Goal: Transaction & Acquisition: Purchase product/service

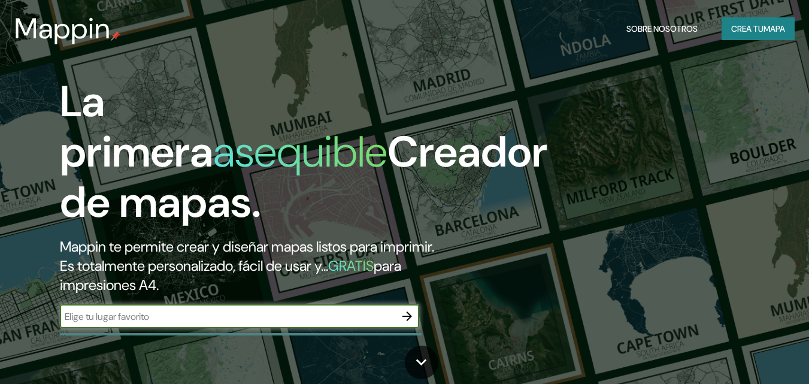
click at [745, 32] on font "Crea tu" at bounding box center [747, 28] width 32 height 11
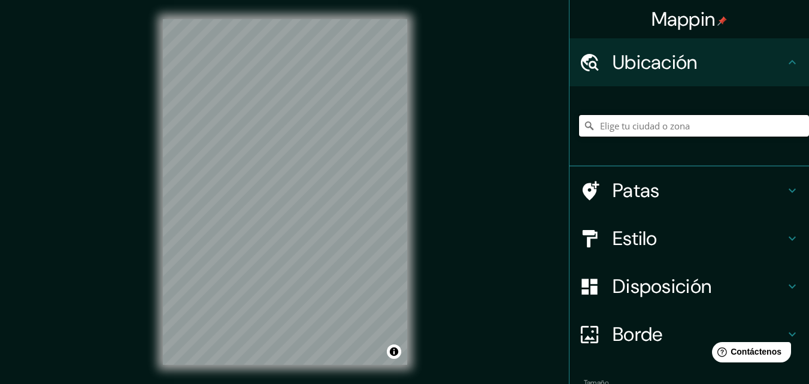
click at [676, 120] on input "Elige tu ciudad o zona" at bounding box center [694, 126] width 230 height 22
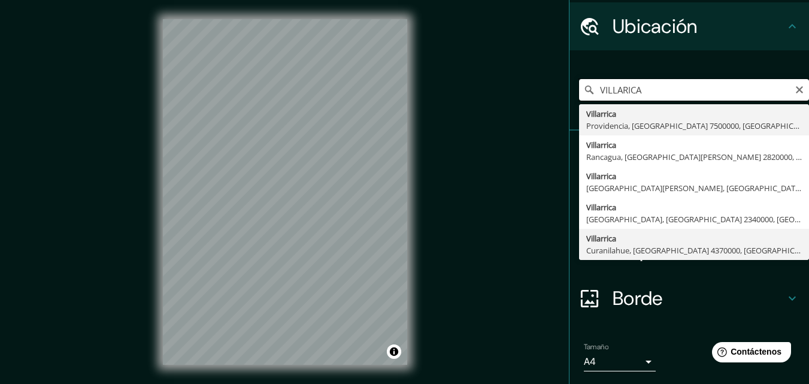
scroll to position [15, 0]
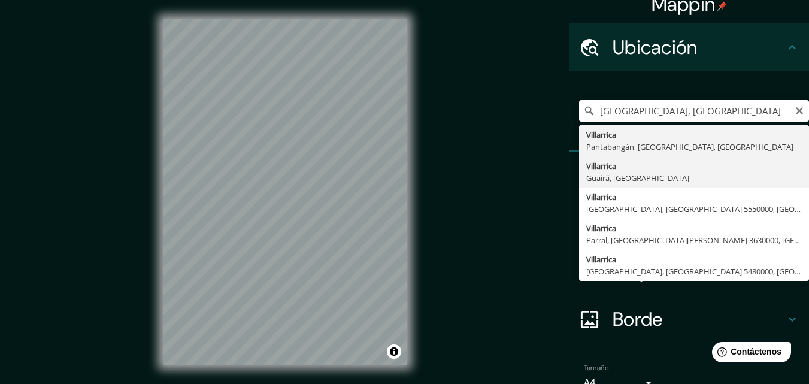
type input "Villarrica, Guairá, Paraguay"
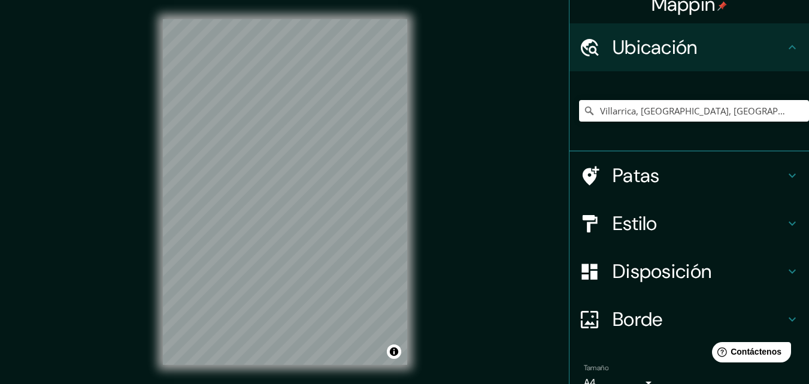
scroll to position [4, 0]
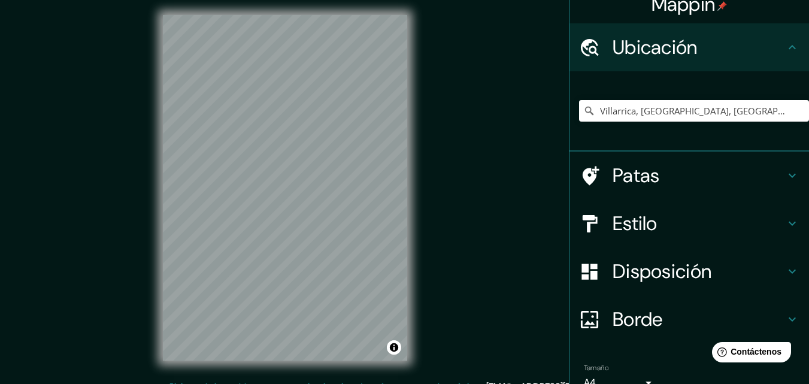
click at [721, 177] on h4 "Patas" at bounding box center [698, 175] width 172 height 24
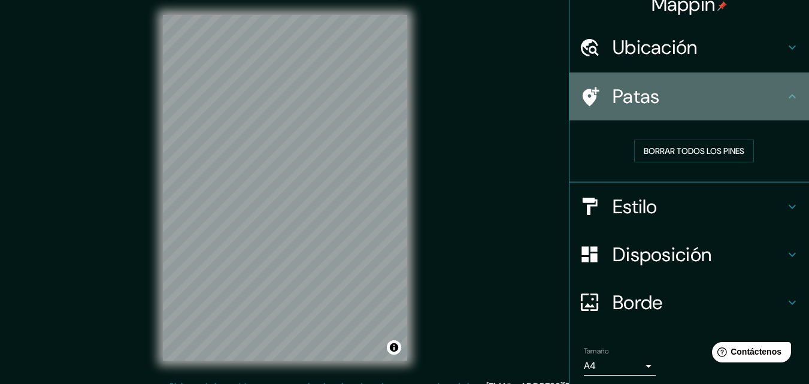
click at [721, 94] on h4 "Patas" at bounding box center [698, 96] width 172 height 24
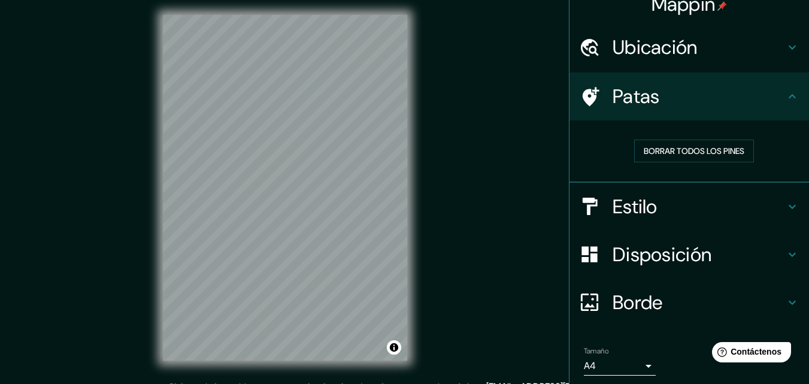
click at [688, 203] on h4 "Estilo" at bounding box center [698, 207] width 172 height 24
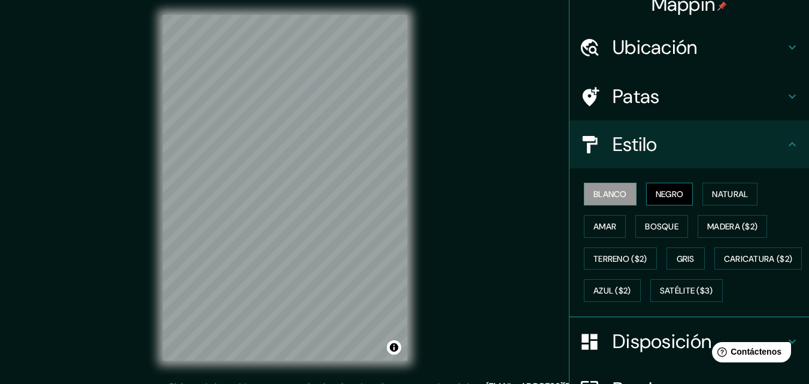
click at [670, 191] on font "Negro" at bounding box center [669, 194] width 28 height 11
click at [606, 198] on font "Blanco" at bounding box center [610, 194] width 34 height 11
click at [679, 196] on button "Negro" at bounding box center [669, 194] width 47 height 23
click at [712, 192] on font "Natural" at bounding box center [730, 194] width 36 height 11
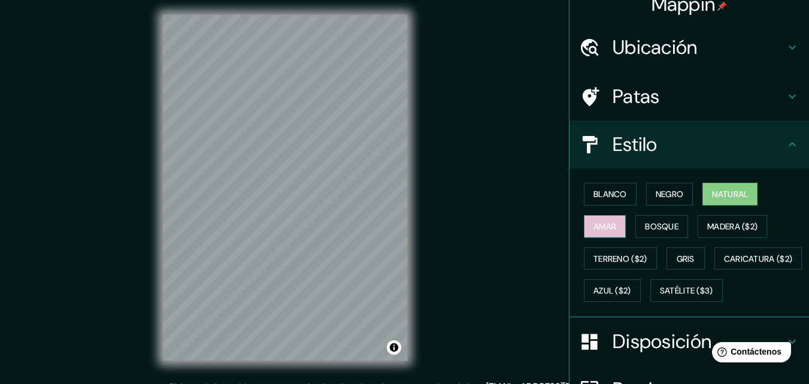
click at [607, 230] on font "Amar" at bounding box center [604, 226] width 23 height 11
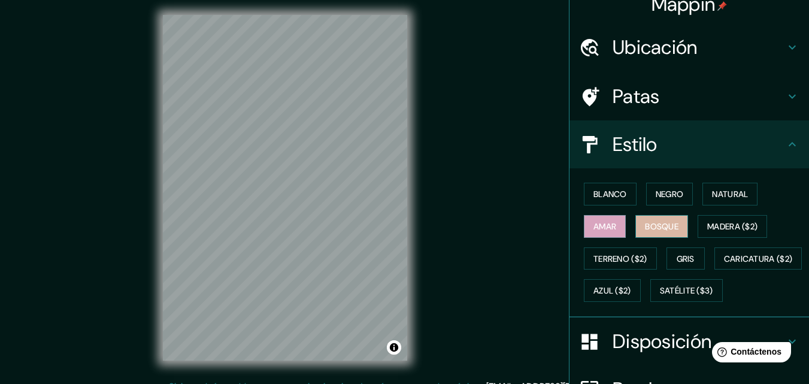
click at [660, 222] on font "Bosque" at bounding box center [662, 226] width 34 height 11
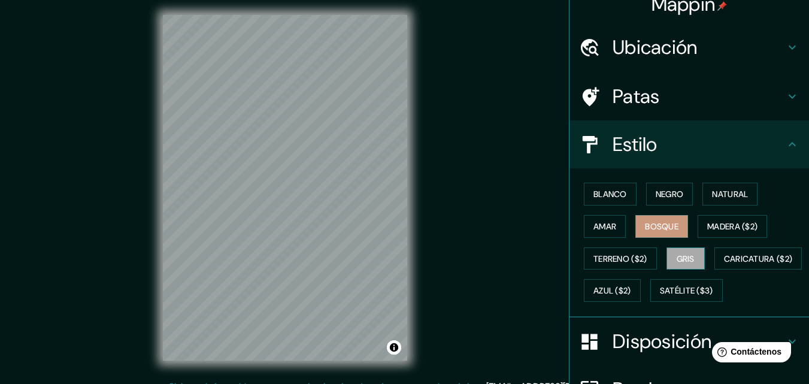
click at [682, 253] on font "Gris" at bounding box center [685, 258] width 18 height 11
click at [631, 286] on font "Azul ($2)" at bounding box center [612, 291] width 38 height 11
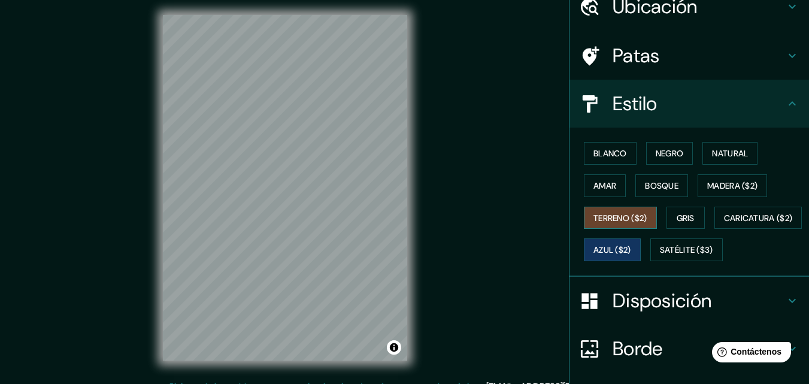
scroll to position [75, 0]
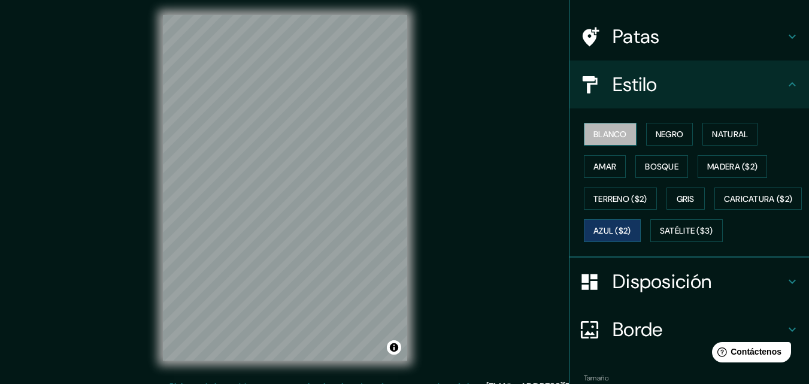
click at [609, 132] on font "Blanco" at bounding box center [610, 134] width 34 height 11
click at [666, 135] on font "Negro" at bounding box center [669, 134] width 28 height 11
click at [616, 132] on font "Blanco" at bounding box center [610, 134] width 34 height 11
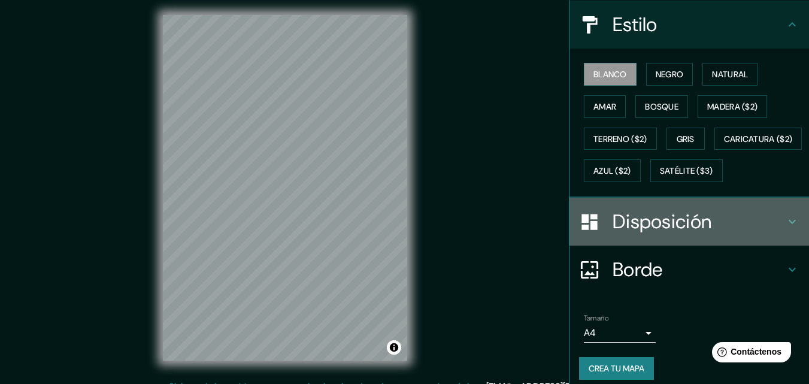
click at [695, 234] on font "Disposición" at bounding box center [661, 221] width 99 height 25
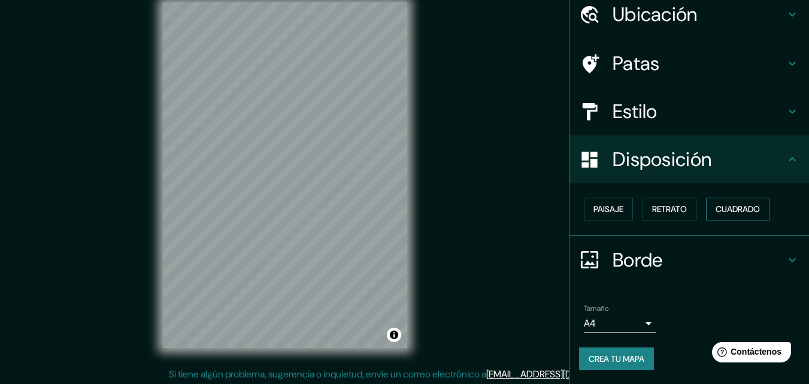
scroll to position [19, 0]
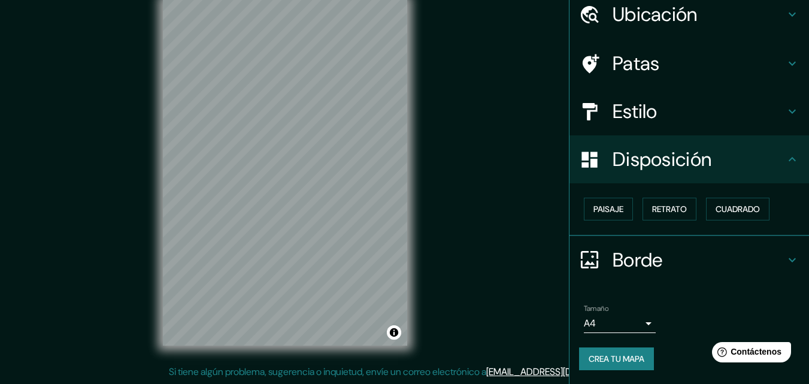
click at [642, 322] on body "Mappin Ubicación Villarrica, Guairá, Paraguay Patas Estilo Disposición Paisaje …" at bounding box center [404, 173] width 809 height 384
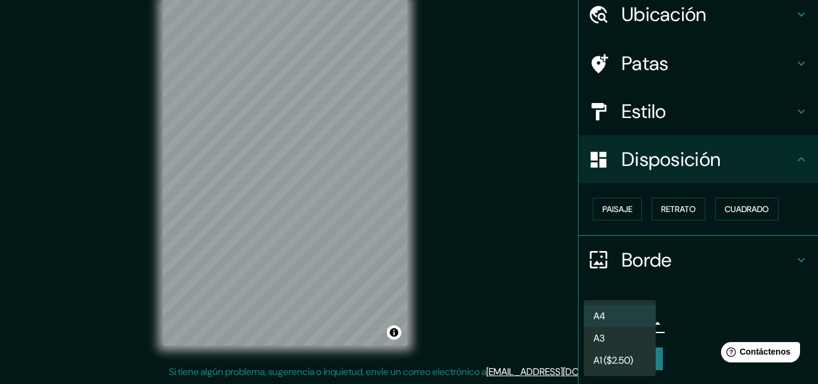
click at [638, 332] on li "A3" at bounding box center [620, 338] width 72 height 22
type input "a4"
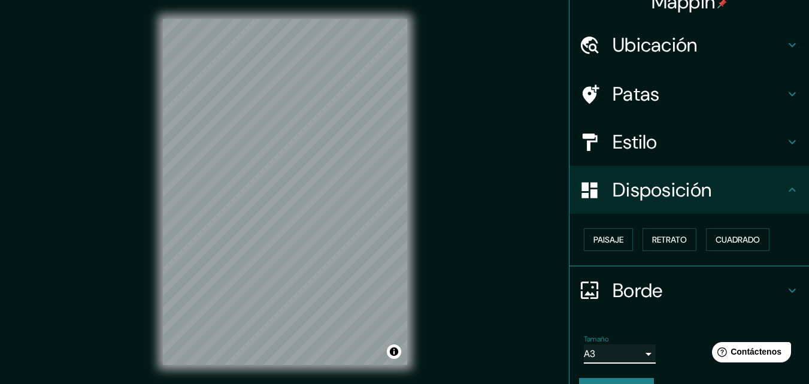
scroll to position [48, 0]
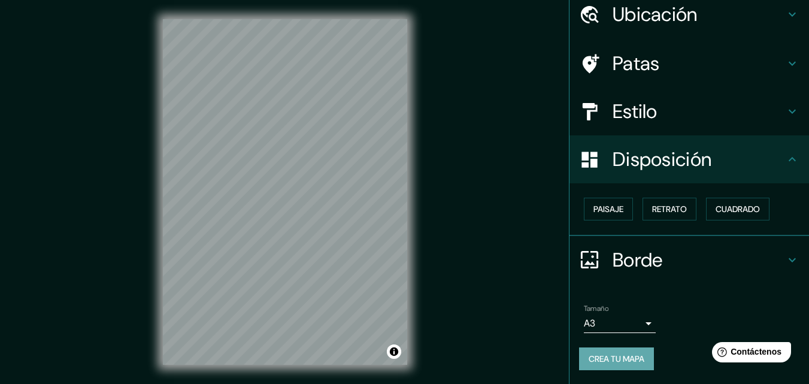
click at [619, 357] on font "Crea tu mapa" at bounding box center [616, 358] width 56 height 11
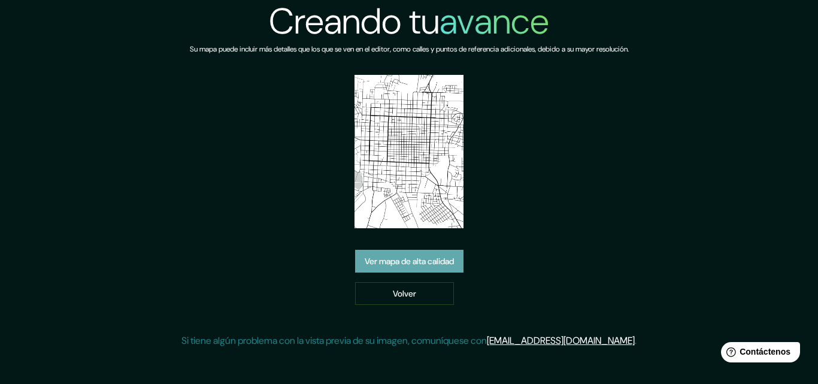
click at [426, 262] on font "Ver mapa de alta calidad" at bounding box center [409, 261] width 89 height 11
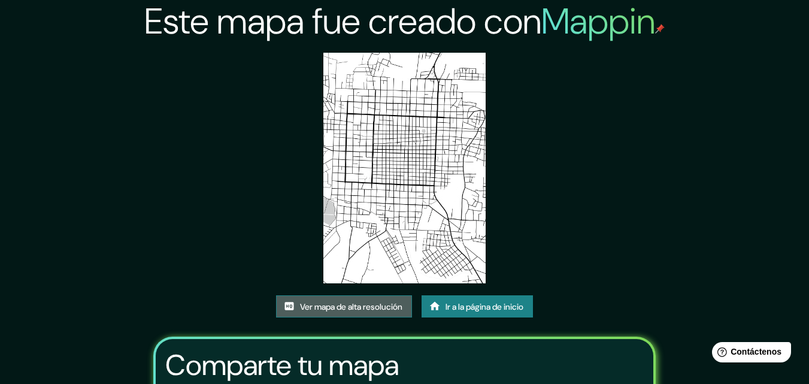
click at [372, 305] on font "Ver mapa de alta resolución" at bounding box center [351, 306] width 102 height 11
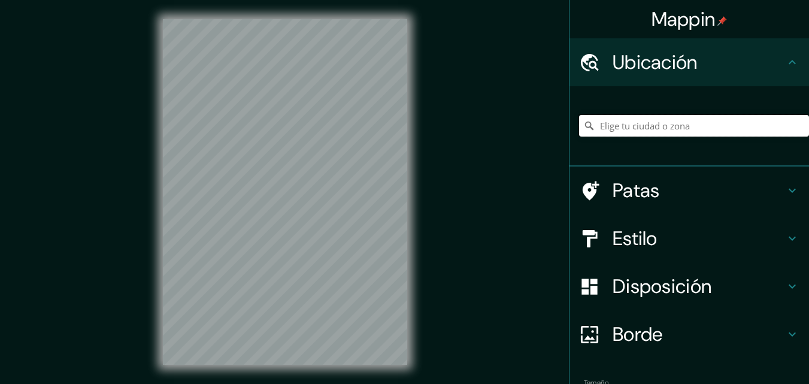
click at [657, 123] on input "Elige tu ciudad o zona" at bounding box center [694, 126] width 230 height 22
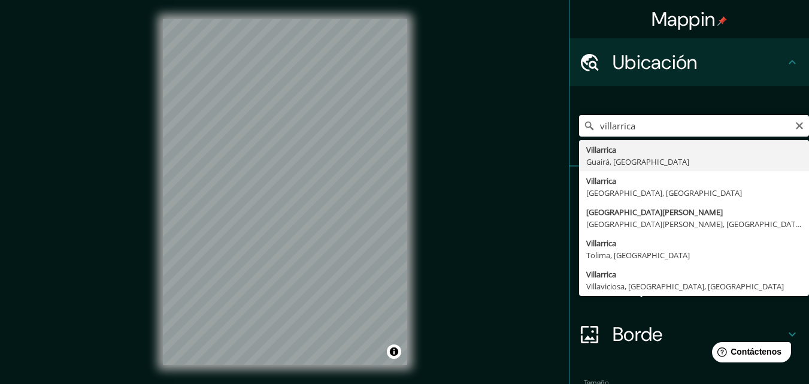
type input "Villarrica, Guairá, Paraguay"
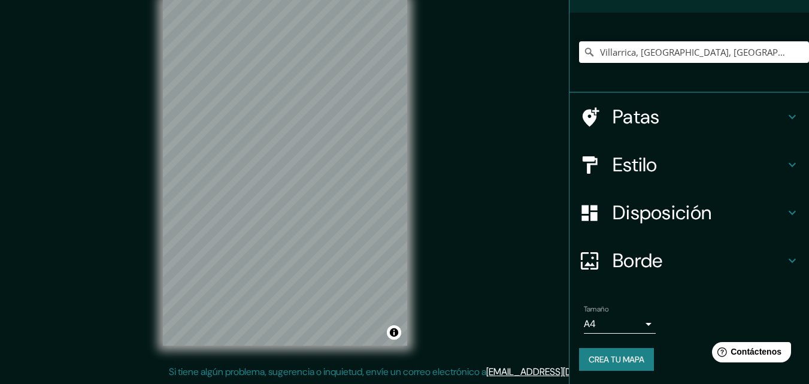
scroll to position [75, 0]
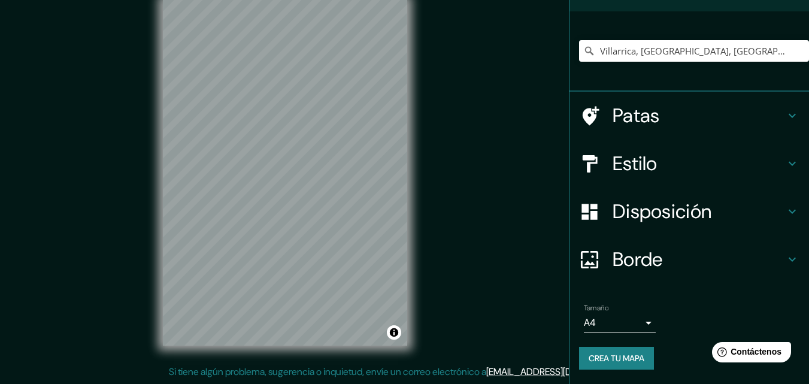
click at [636, 322] on body "Mappin Ubicación Villarrica, Guairá, Paraguay Patas Estilo Disposición Borde El…" at bounding box center [404, 173] width 809 height 384
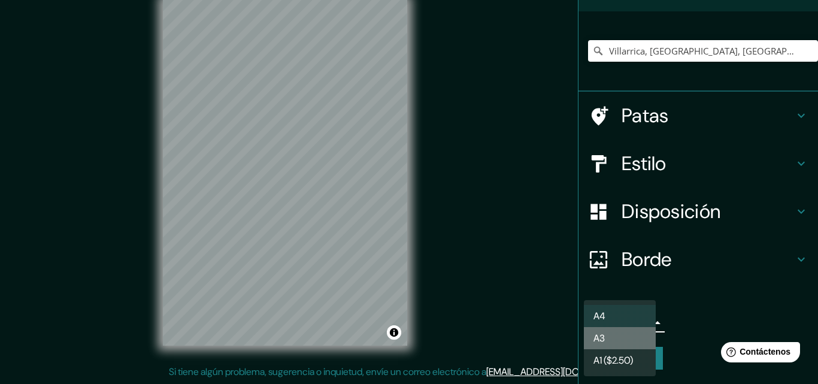
click at [631, 335] on li "A3" at bounding box center [620, 338] width 72 height 22
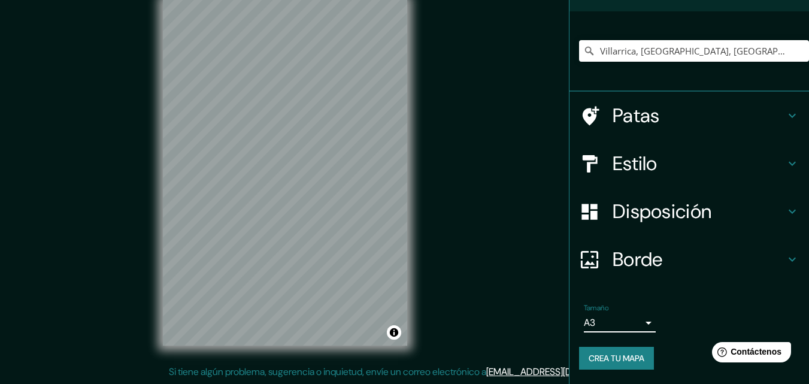
click at [668, 155] on h4 "Estilo" at bounding box center [698, 163] width 172 height 24
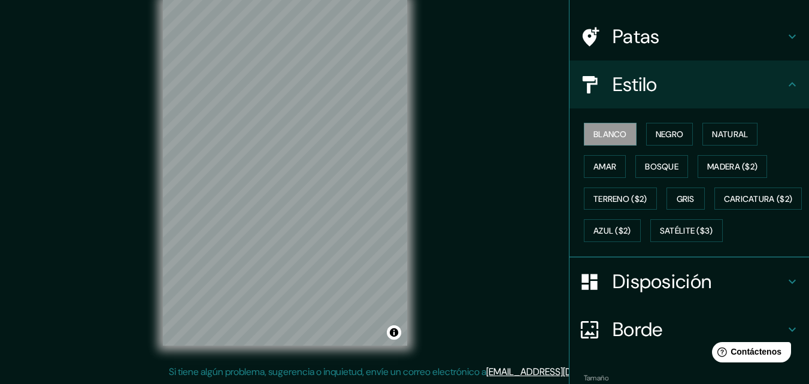
click at [687, 93] on h4 "Estilo" at bounding box center [698, 84] width 172 height 24
click at [751, 293] on h4 "Disposición" at bounding box center [698, 281] width 172 height 24
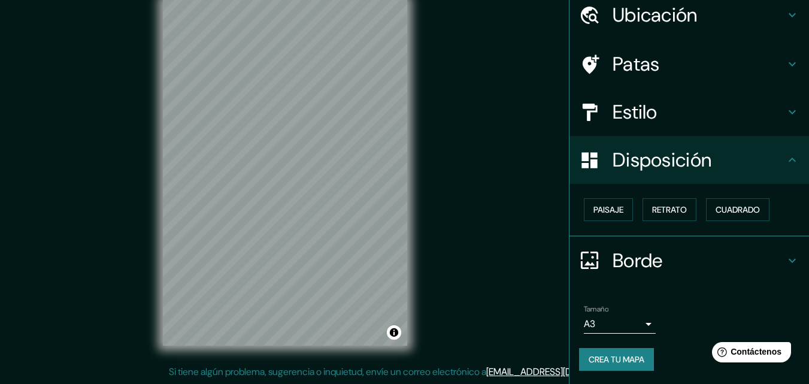
scroll to position [48, 0]
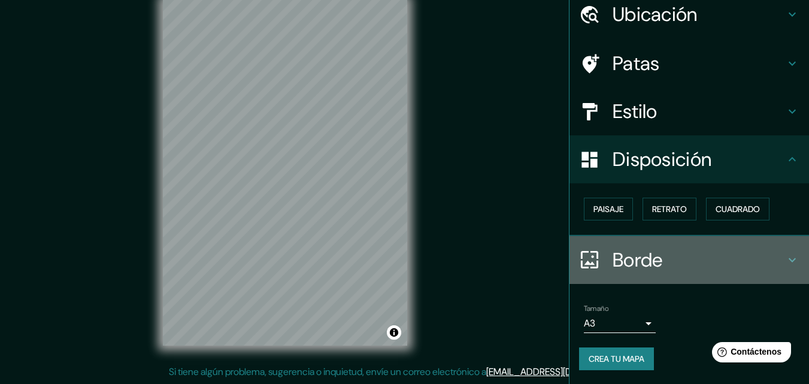
click at [707, 250] on h4 "Borde" at bounding box center [698, 260] width 172 height 24
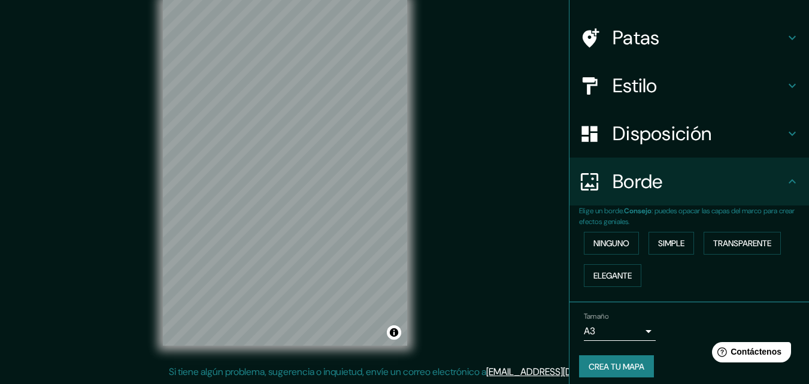
scroll to position [81, 0]
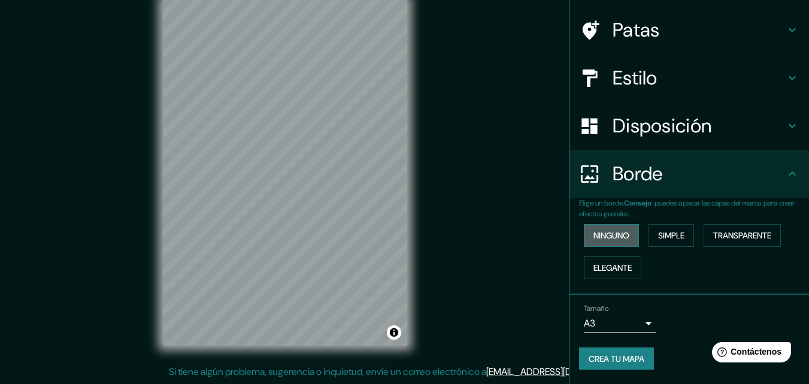
click at [602, 236] on font "Ninguno" at bounding box center [611, 235] width 36 height 11
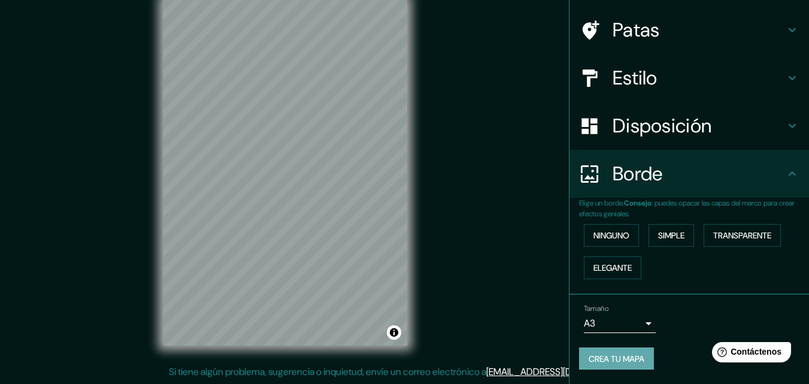
click at [613, 354] on font "Crea tu mapa" at bounding box center [616, 358] width 56 height 11
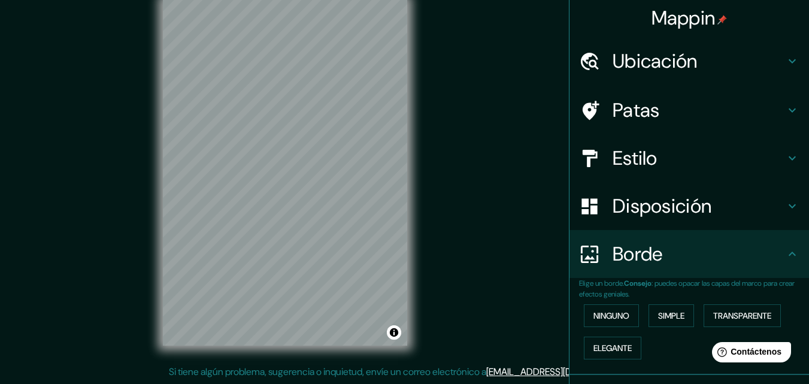
scroll to position [0, 0]
click at [433, 208] on div "Mappin Ubicación Villarrica, Guairá, Paraguay Patas Estilo Disposición Borde El…" at bounding box center [404, 182] width 809 height 403
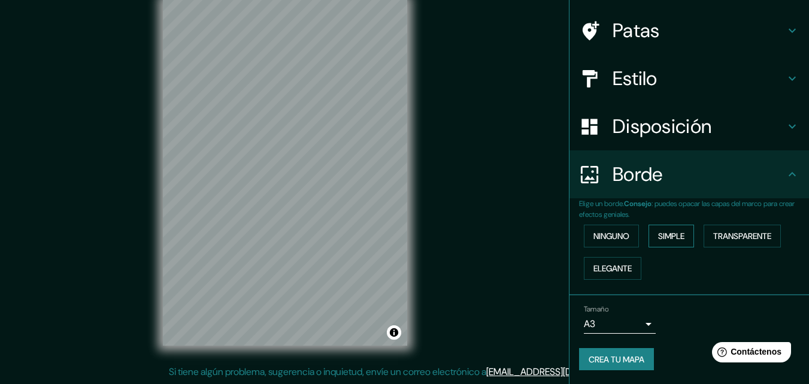
scroll to position [81, 0]
click at [613, 354] on font "Crea tu mapa" at bounding box center [616, 358] width 56 height 11
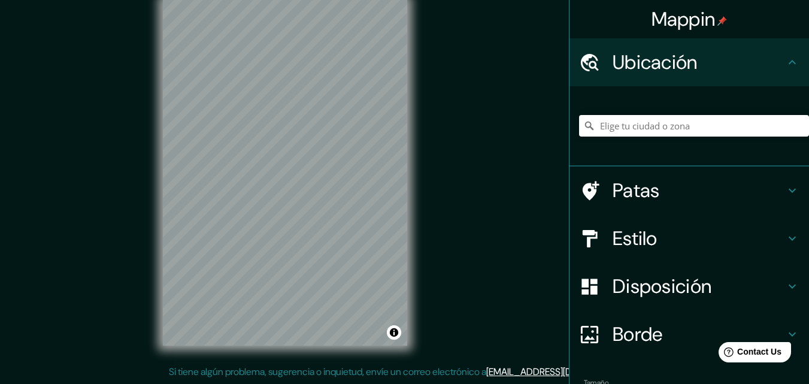
click at [445, 146] on div "Mappin Ubicación Patas Estilo Disposición Borde Elige un borde. Consejo : puede…" at bounding box center [404, 182] width 809 height 403
click at [472, 150] on div "Mappin Ubicación Patas Estilo Disposición Borde Elige un borde. Consejo : puede…" at bounding box center [404, 182] width 809 height 403
click at [603, 125] on input "Elige tu ciudad o zona" at bounding box center [694, 126] width 230 height 22
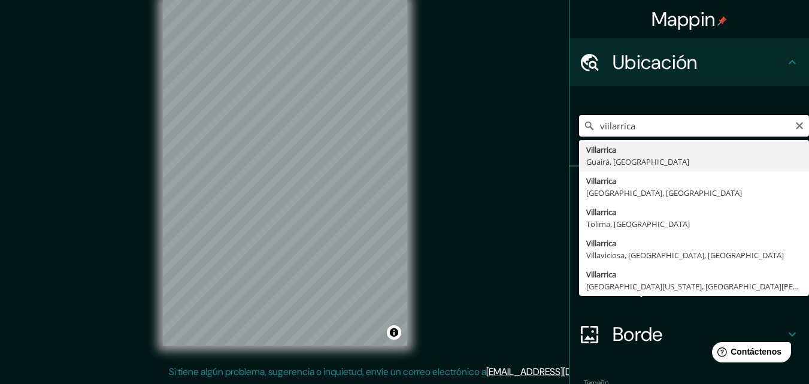
click at [597, 123] on input "viilarrica" at bounding box center [694, 126] width 230 height 22
type input "Villarrica, Guairá, Paraguay"
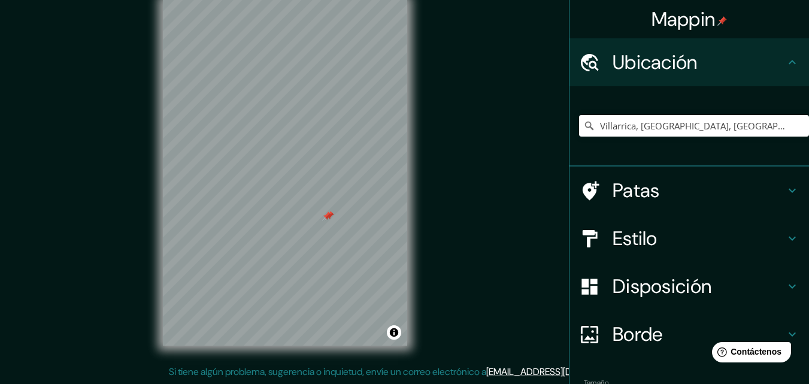
click at [646, 192] on font "Patas" at bounding box center [635, 190] width 47 height 25
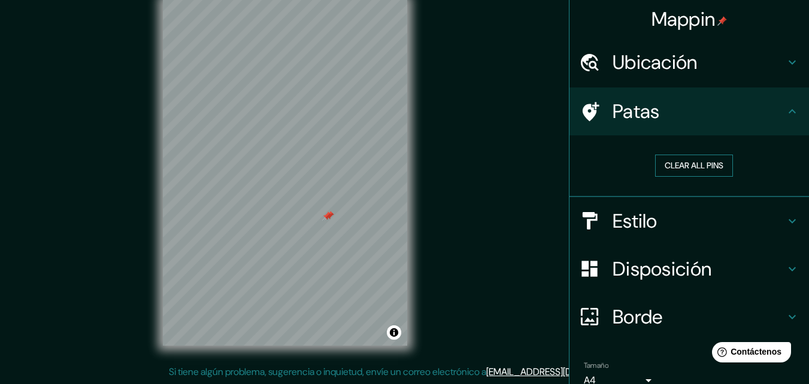
click at [670, 166] on button "Clear all pins" at bounding box center [694, 165] width 78 height 22
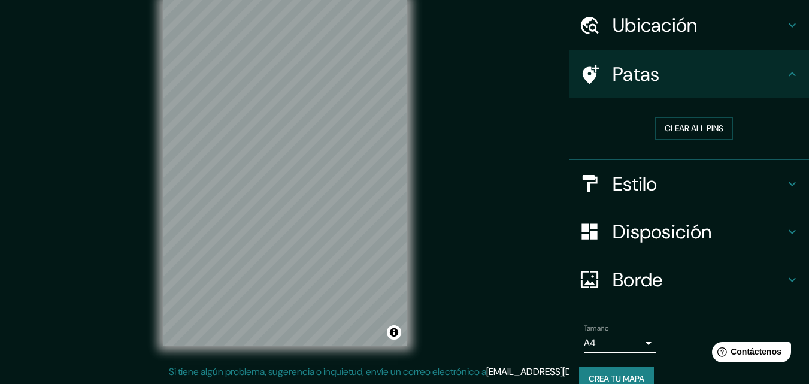
scroll to position [57, 0]
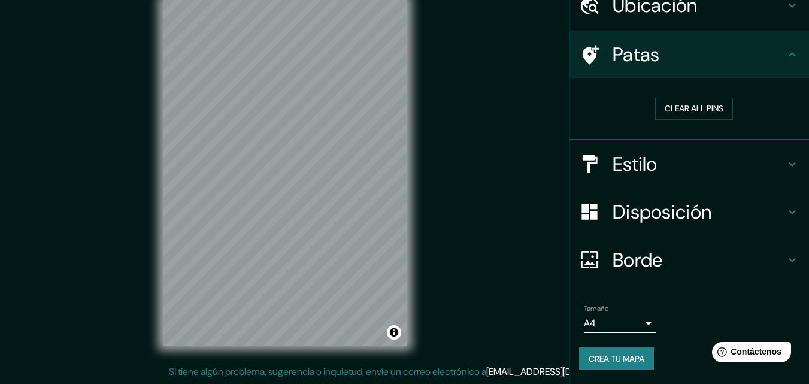
click at [636, 321] on body "Mappin Ubicación Villarrica, Guairá, Paraguay Patas Clear all pins Estilo Dispo…" at bounding box center [404, 173] width 809 height 384
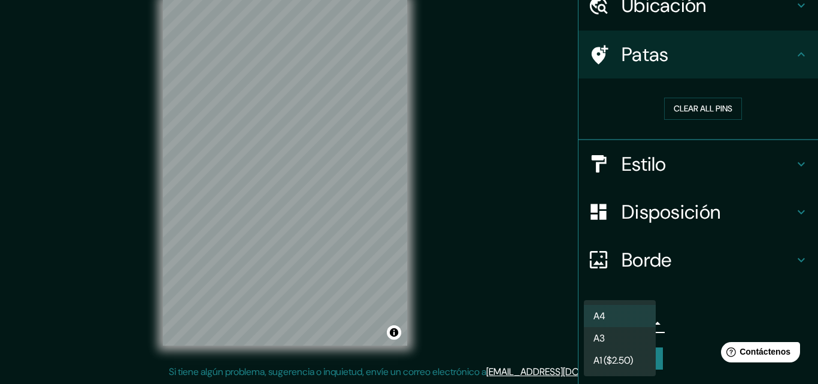
click at [608, 337] on li "A3" at bounding box center [620, 338] width 72 height 22
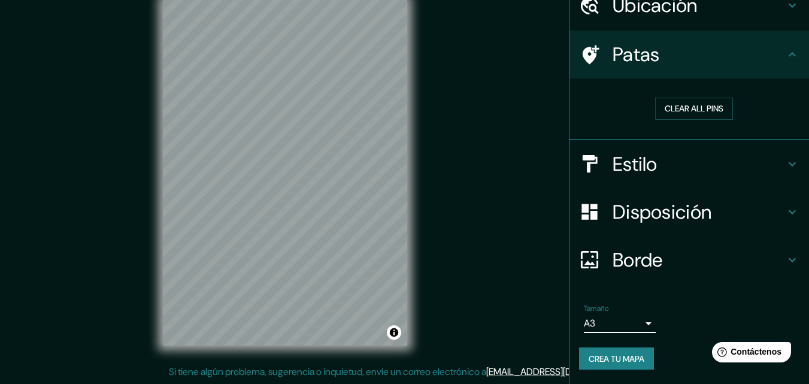
click at [633, 168] on font "Estilo" at bounding box center [634, 163] width 45 height 25
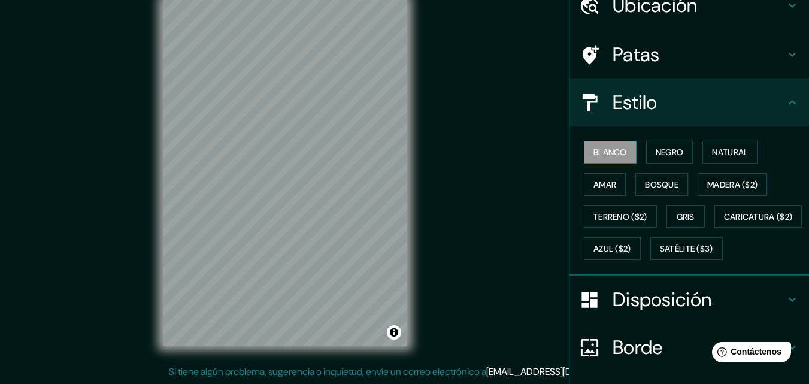
click at [605, 147] on font "Blanco" at bounding box center [610, 152] width 34 height 11
click at [658, 113] on h4 "Estilo" at bounding box center [698, 102] width 172 height 24
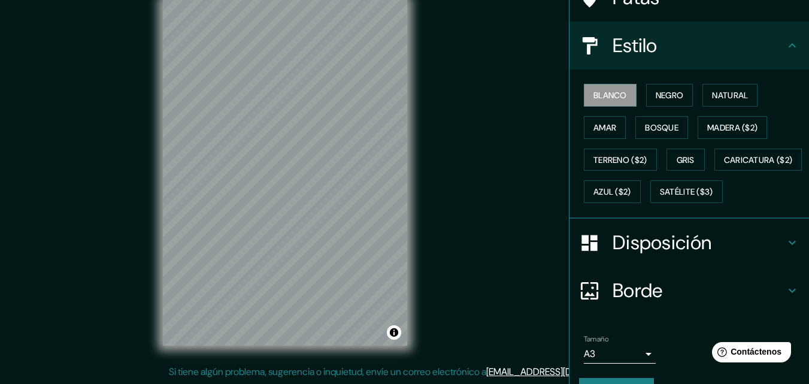
scroll to position [177, 0]
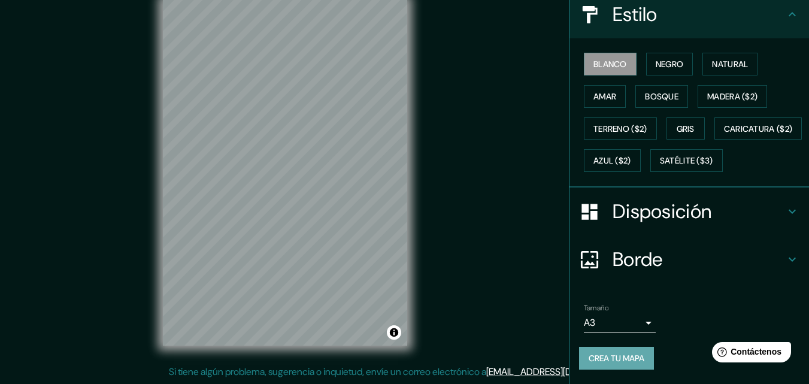
click at [612, 356] on font "Crea tu mapa" at bounding box center [616, 358] width 56 height 11
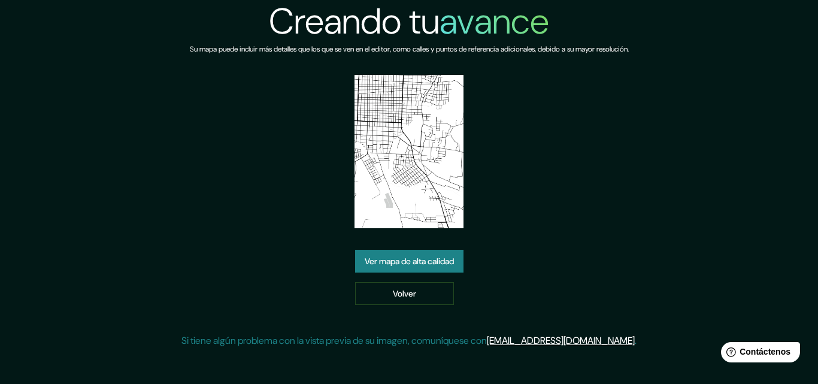
click at [406, 269] on font "Ver mapa de alta calidad" at bounding box center [409, 261] width 89 height 16
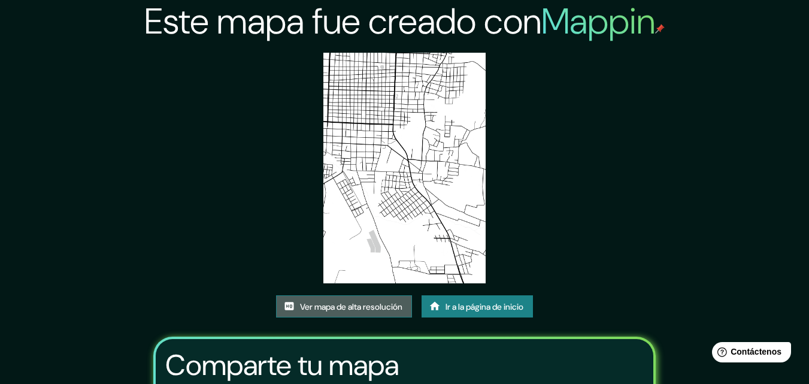
click at [373, 307] on font "Ver mapa de alta resolución" at bounding box center [351, 306] width 102 height 11
